Goal: Task Accomplishment & Management: Use online tool/utility

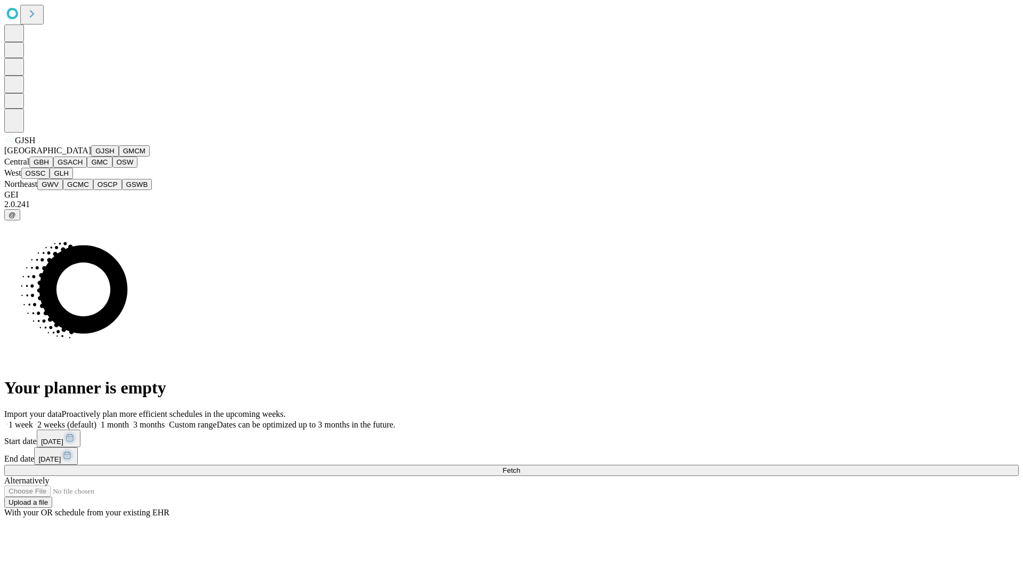
click at [91, 157] on button "GJSH" at bounding box center [105, 150] width 28 height 11
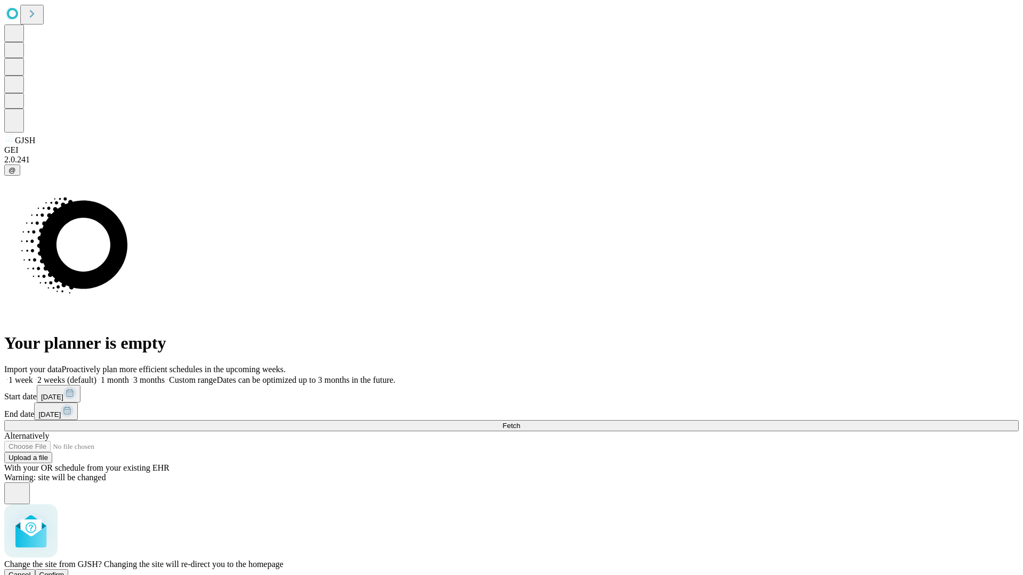
click at [64, 571] on span "Confirm" at bounding box center [51, 575] width 25 height 8
click at [129, 376] on label "1 month" at bounding box center [112, 380] width 33 height 9
click at [520, 422] on span "Fetch" at bounding box center [511, 426] width 18 height 8
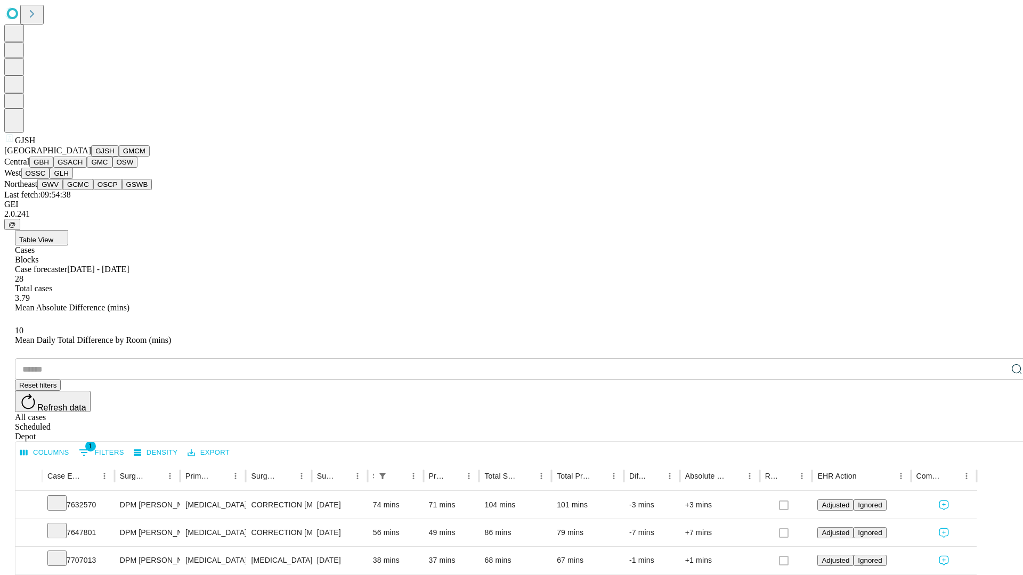
click at [119, 157] on button "GMCM" at bounding box center [134, 150] width 31 height 11
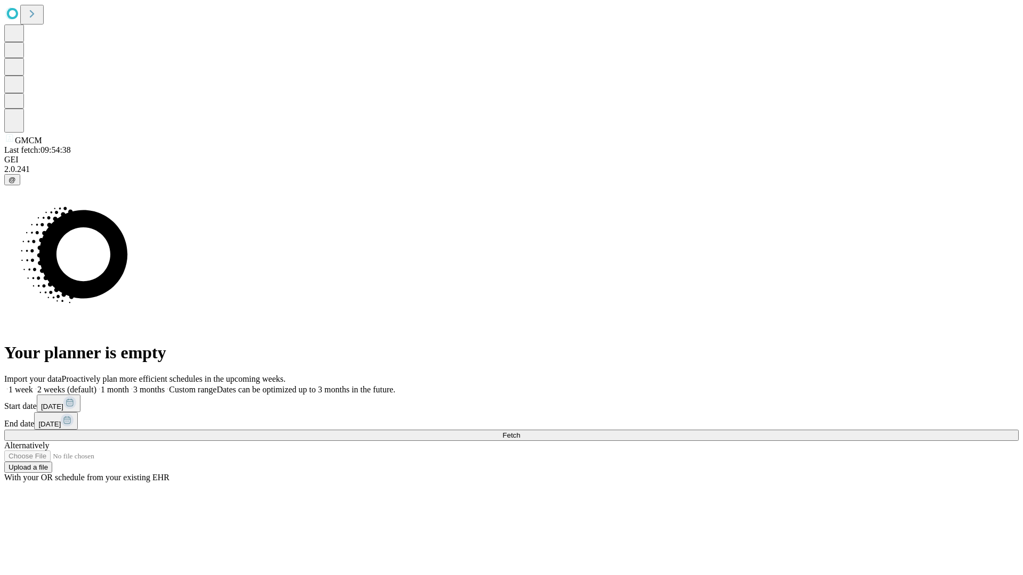
click at [520, 432] on span "Fetch" at bounding box center [511, 436] width 18 height 8
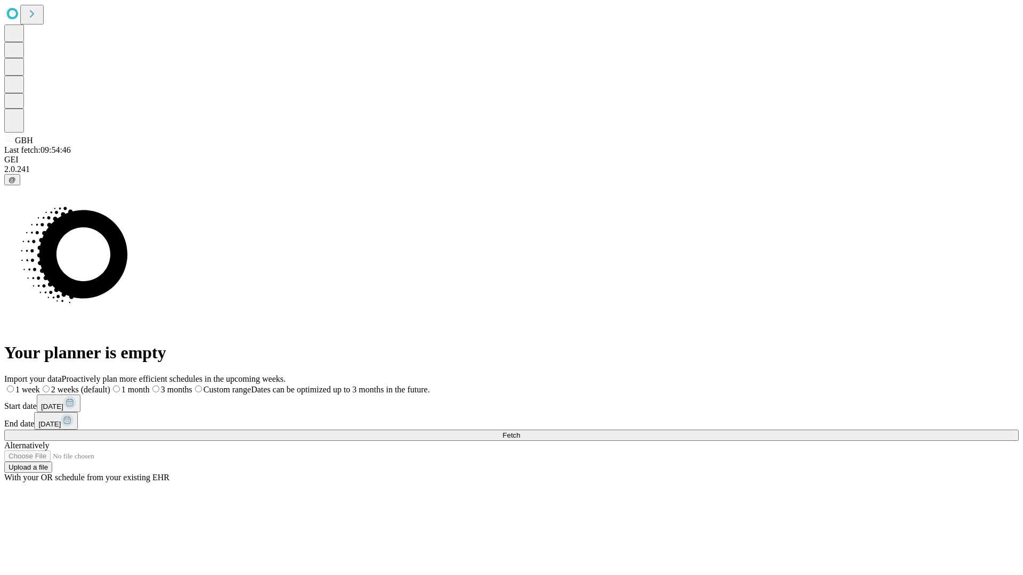
click at [150, 385] on label "1 month" at bounding box center [129, 389] width 39 height 9
click at [520, 432] on span "Fetch" at bounding box center [511, 436] width 18 height 8
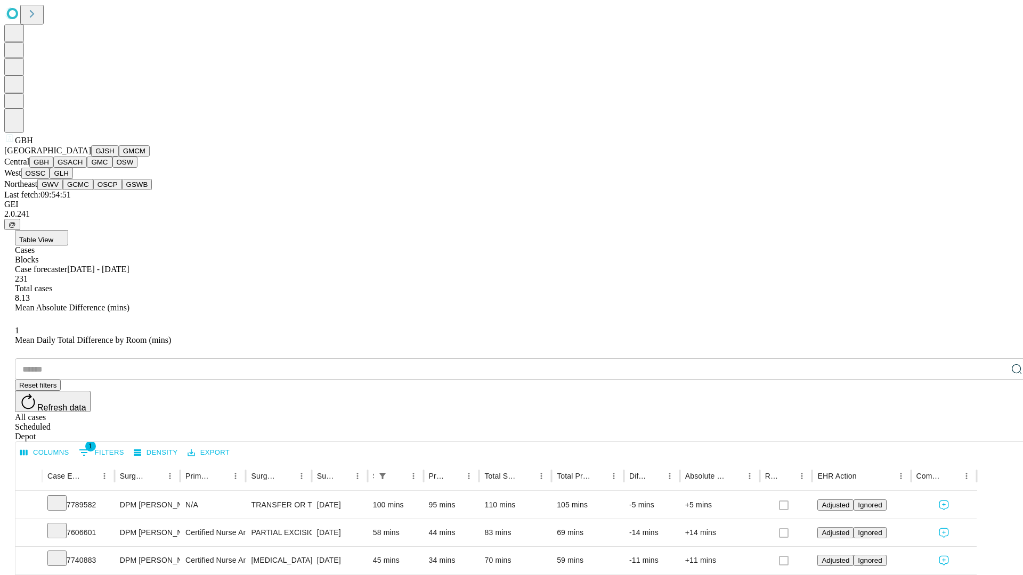
click at [83, 168] on button "GSACH" at bounding box center [70, 162] width 34 height 11
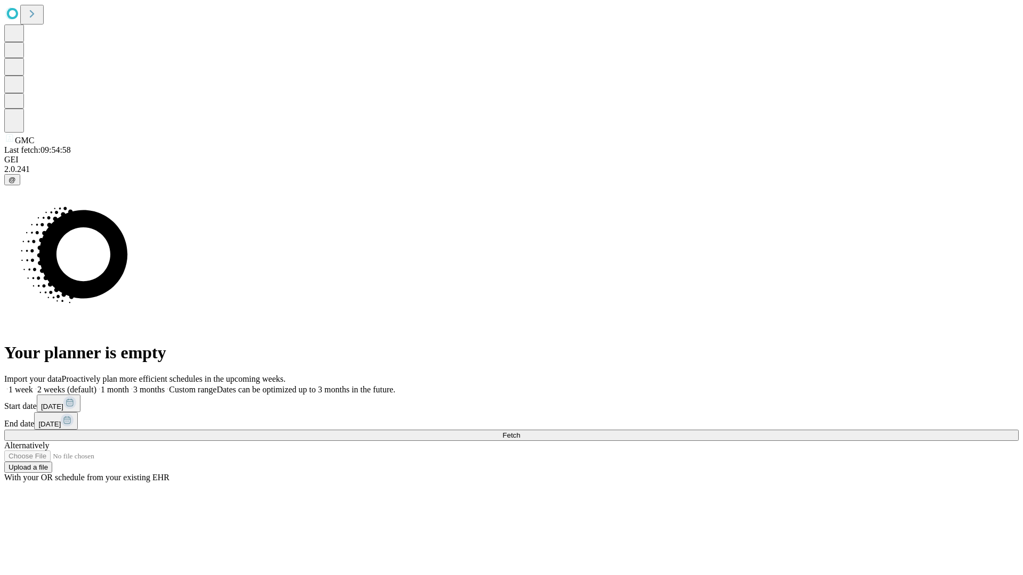
click at [129, 385] on label "1 month" at bounding box center [112, 389] width 33 height 9
click at [520, 432] on span "Fetch" at bounding box center [511, 436] width 18 height 8
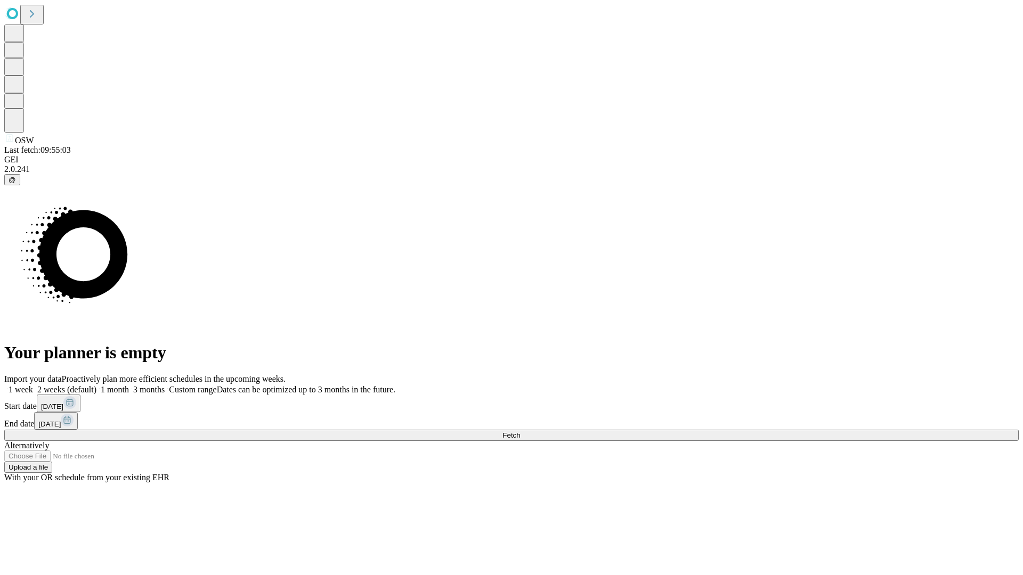
click at [129, 385] on label "1 month" at bounding box center [112, 389] width 33 height 9
click at [520, 432] on span "Fetch" at bounding box center [511, 436] width 18 height 8
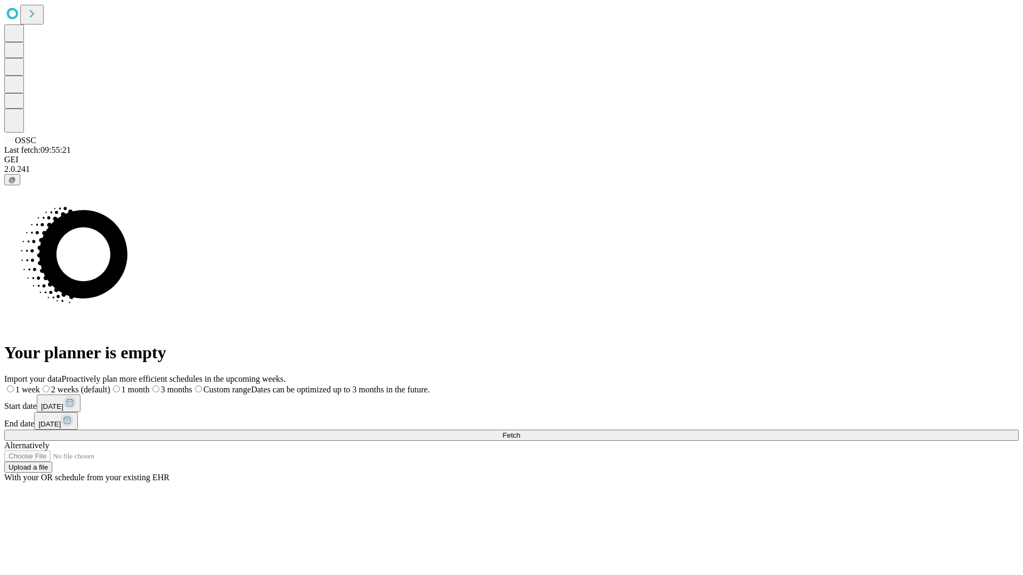
click at [150, 385] on label "1 month" at bounding box center [129, 389] width 39 height 9
click at [520, 432] on span "Fetch" at bounding box center [511, 436] width 18 height 8
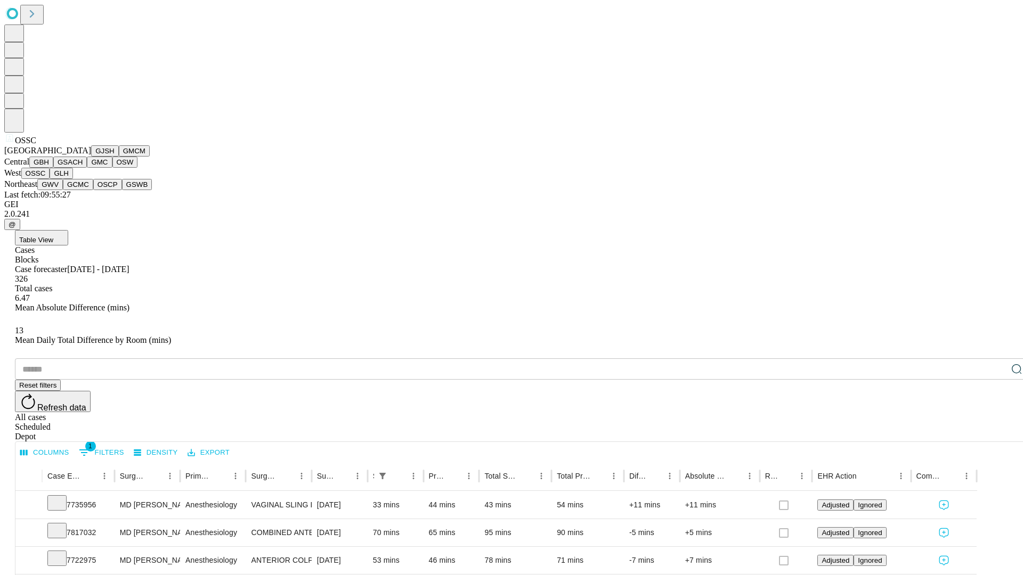
click at [72, 179] on button "GLH" at bounding box center [61, 173] width 23 height 11
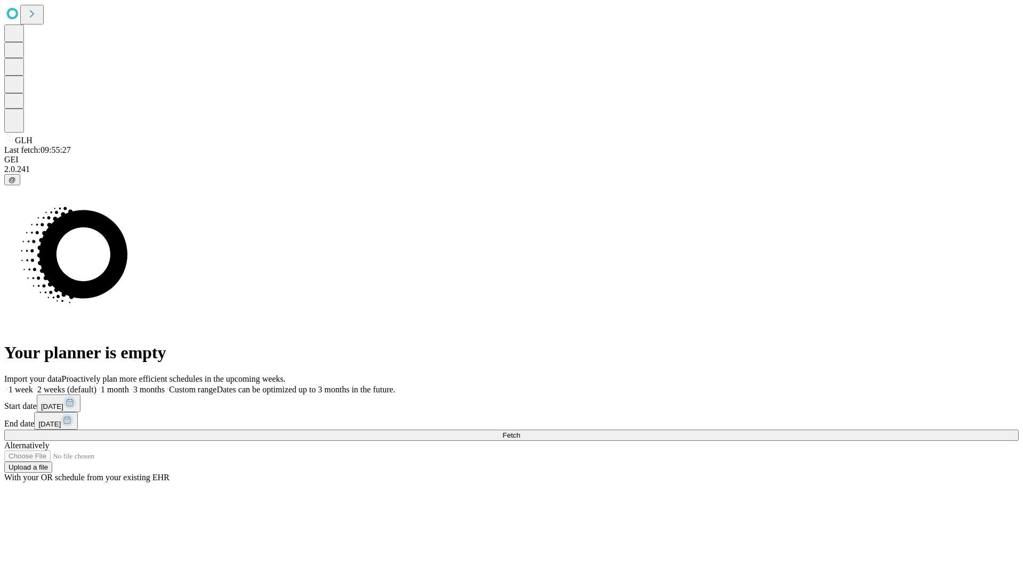
click at [129, 385] on label "1 month" at bounding box center [112, 389] width 33 height 9
click at [520, 432] on span "Fetch" at bounding box center [511, 436] width 18 height 8
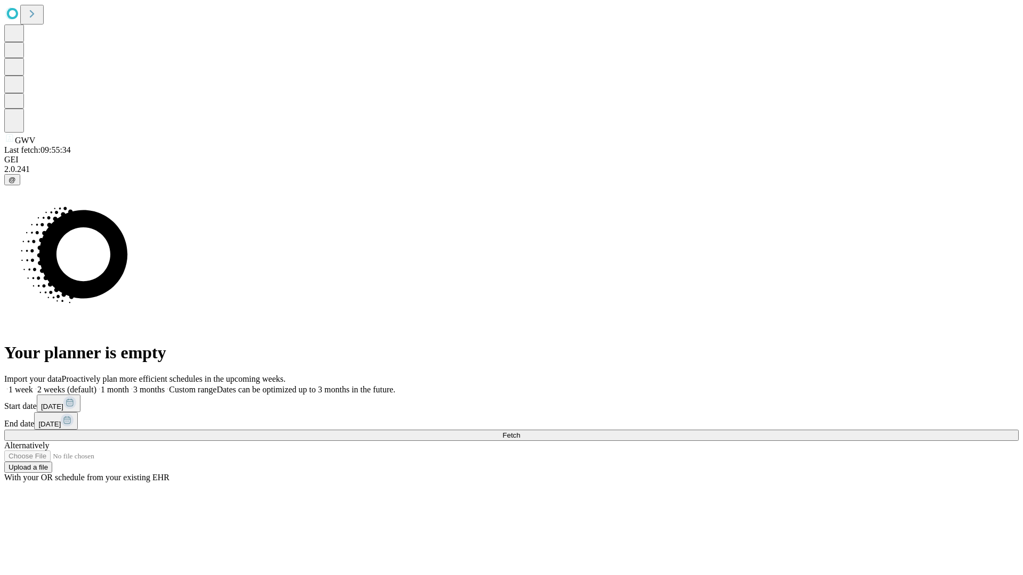
click at [520, 432] on span "Fetch" at bounding box center [511, 436] width 18 height 8
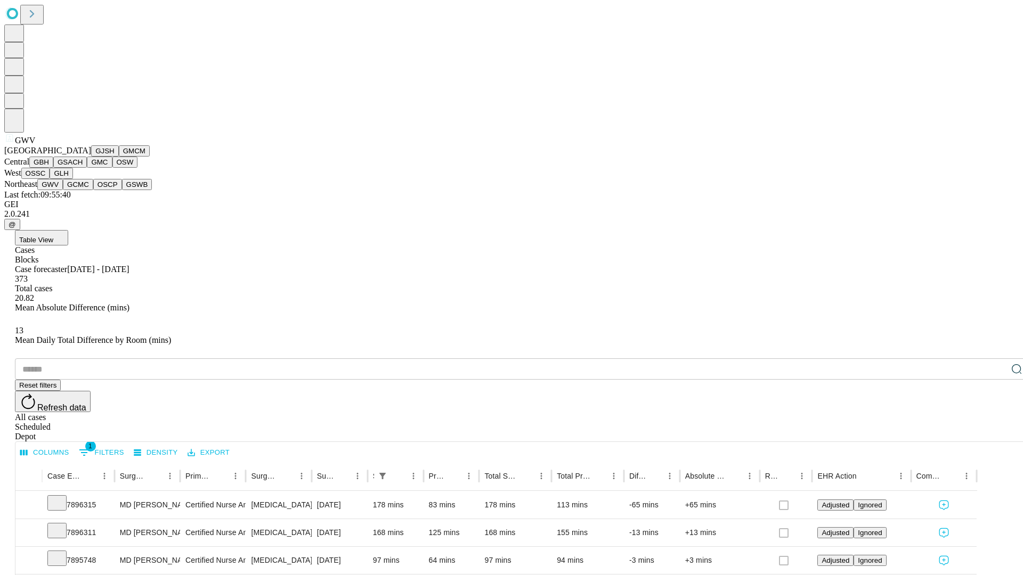
click at [83, 190] on button "GCMC" at bounding box center [78, 184] width 30 height 11
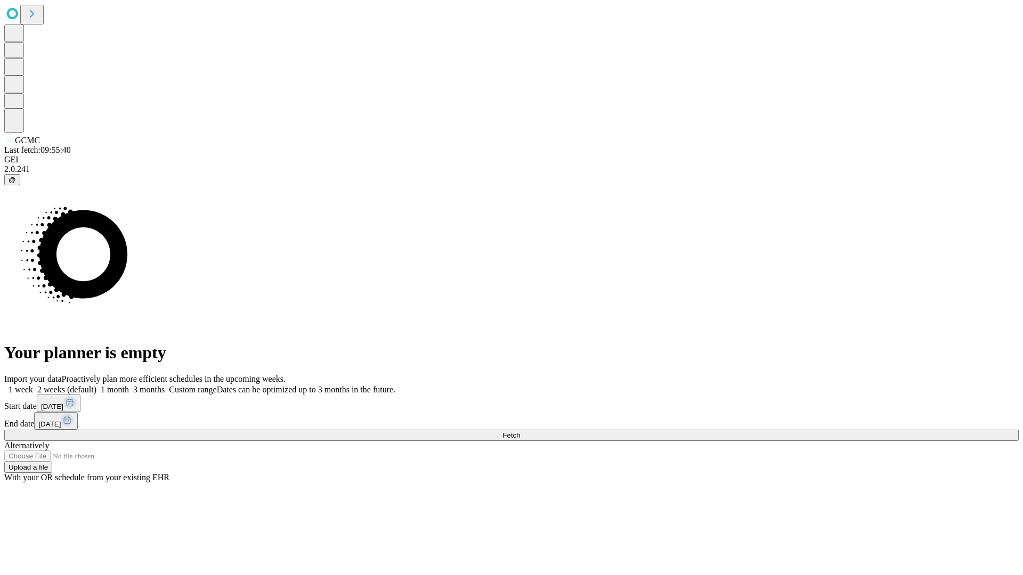
click at [129, 385] on label "1 month" at bounding box center [112, 389] width 33 height 9
click at [520, 432] on span "Fetch" at bounding box center [511, 436] width 18 height 8
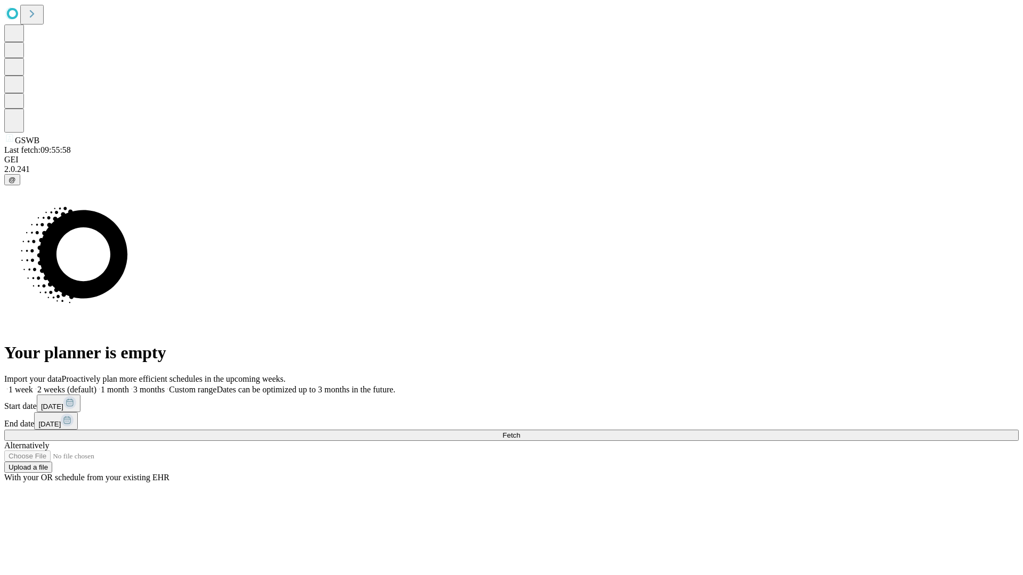
click at [129, 385] on label "1 month" at bounding box center [112, 389] width 33 height 9
click at [520, 432] on span "Fetch" at bounding box center [511, 436] width 18 height 8
